Goal: Find specific page/section: Find specific page/section

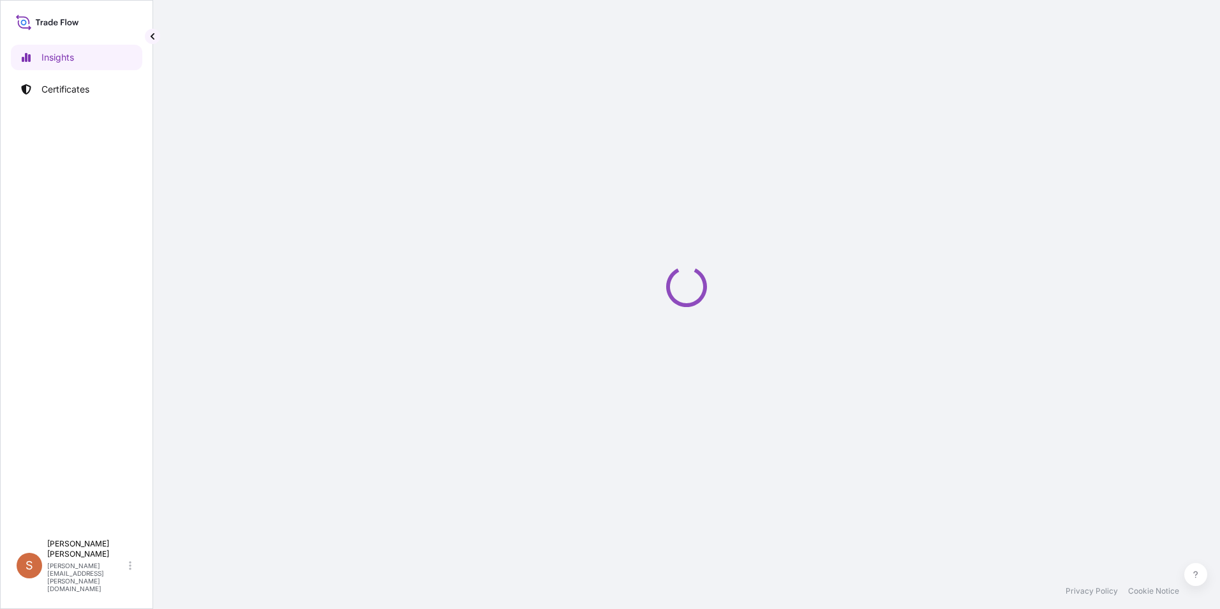
select select "2025"
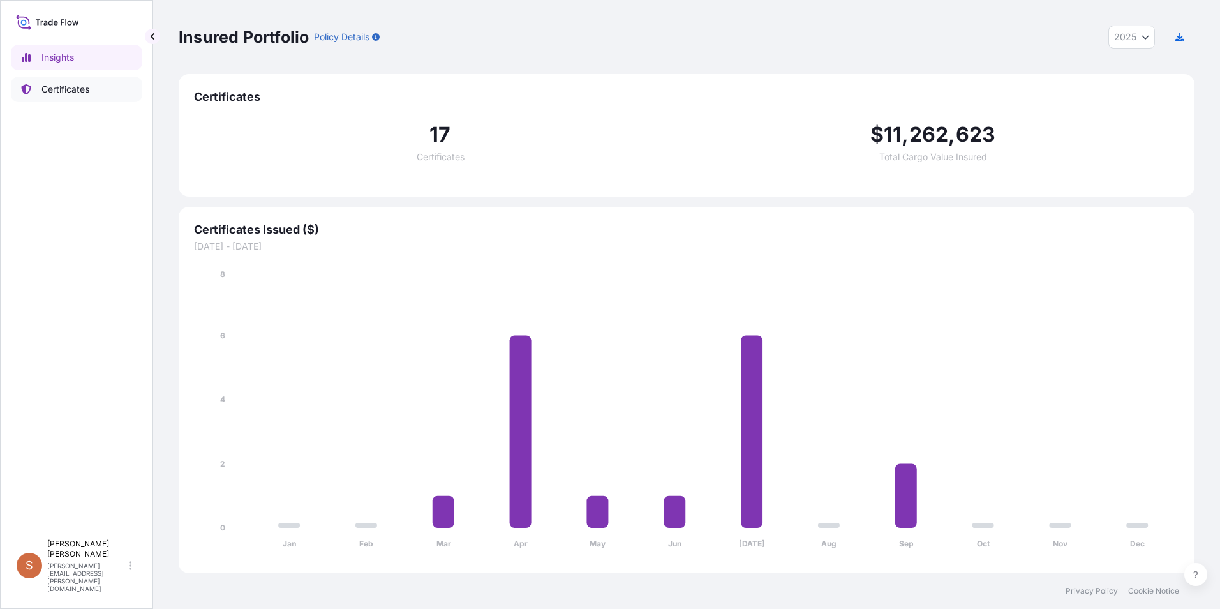
click at [52, 92] on p "Certificates" at bounding box center [65, 89] width 48 height 13
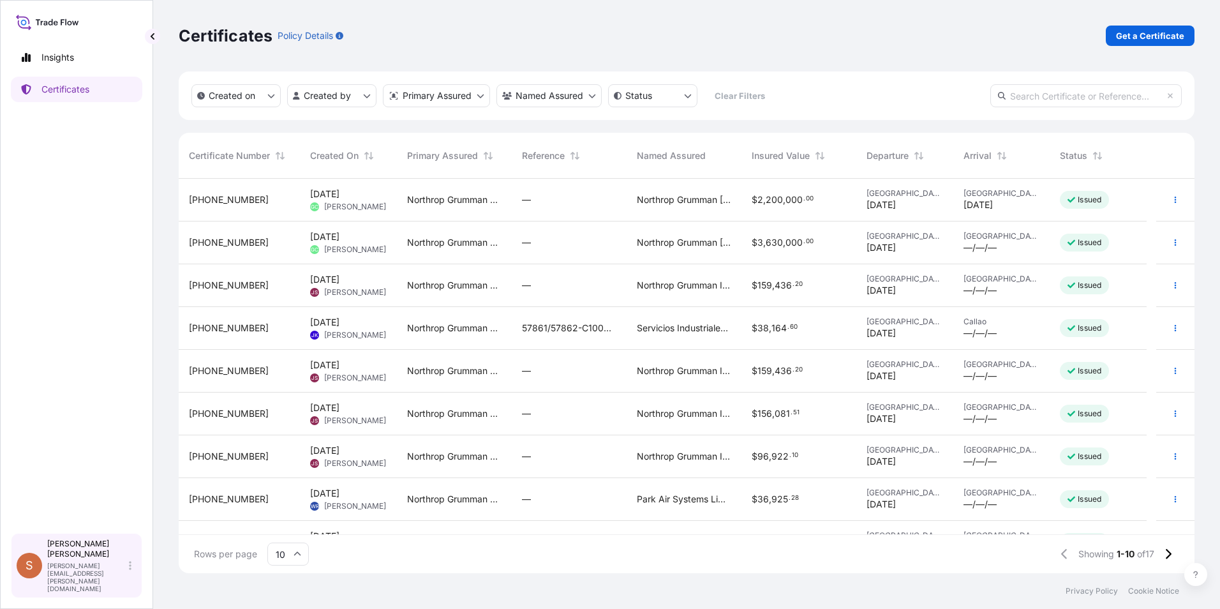
click at [112, 587] on p "[PERSON_NAME][EMAIL_ADDRESS][PERSON_NAME][DOMAIN_NAME]" at bounding box center [86, 577] width 79 height 31
